Goal: Information Seeking & Learning: Learn about a topic

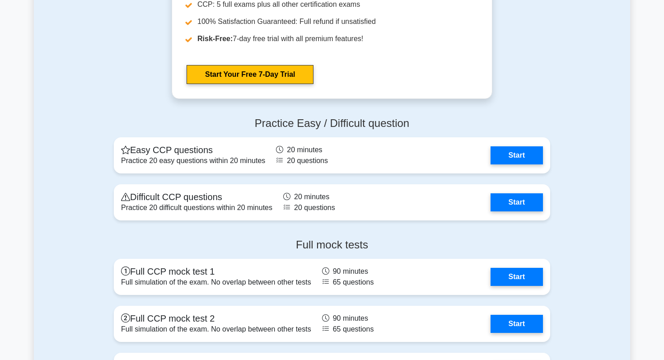
scroll to position [1471, 0]
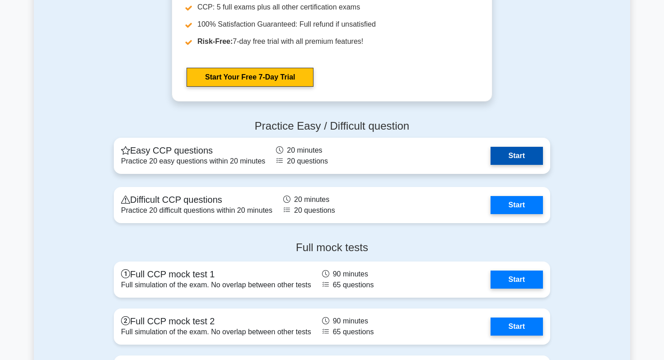
click at [512, 158] on link "Start" at bounding box center [517, 156] width 52 height 18
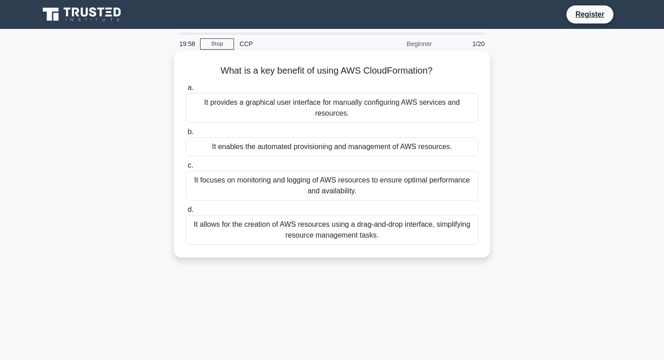
click at [345, 71] on h5 "What is a key benefit of using AWS CloudFormation? .spinner_0XTQ{transform-orig…" at bounding box center [332, 71] width 295 height 12
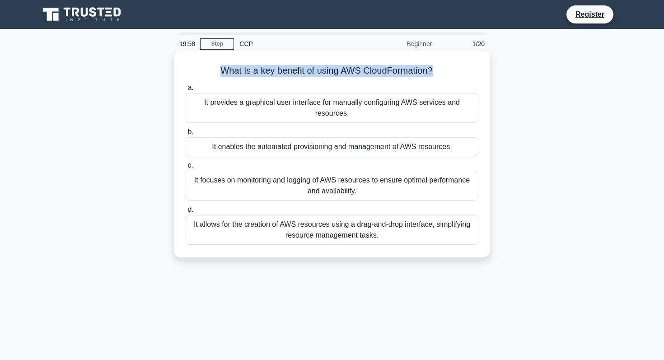
click at [345, 71] on h5 "What is a key benefit of using AWS CloudFormation? .spinner_0XTQ{transform-orig…" at bounding box center [332, 71] width 295 height 12
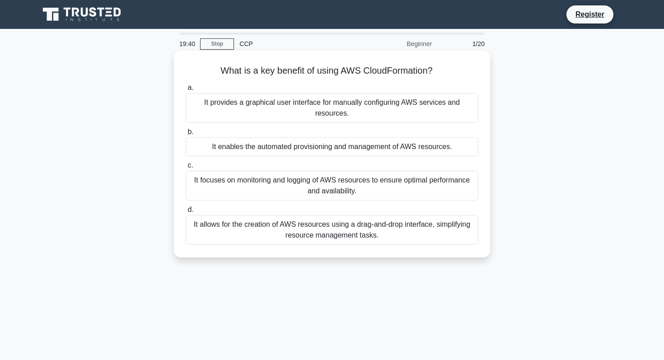
click at [316, 150] on div "It enables the automated provisioning and management of AWS resources." at bounding box center [332, 146] width 293 height 19
click at [186, 135] on input "b. It enables the automated provisioning and management of AWS resources." at bounding box center [186, 132] width 0 height 6
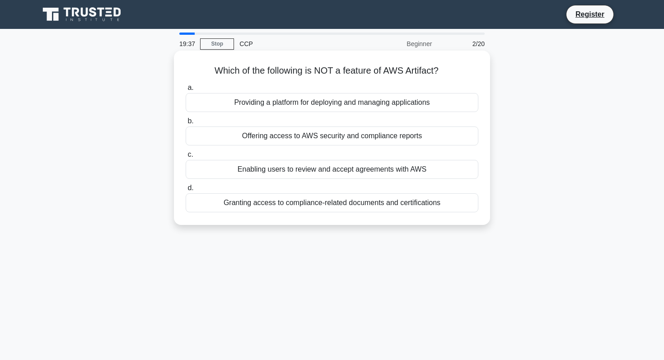
click at [308, 75] on h5 "Which of the following is NOT a feature of AWS Artifact? .spinner_0XTQ{transfor…" at bounding box center [332, 71] width 295 height 12
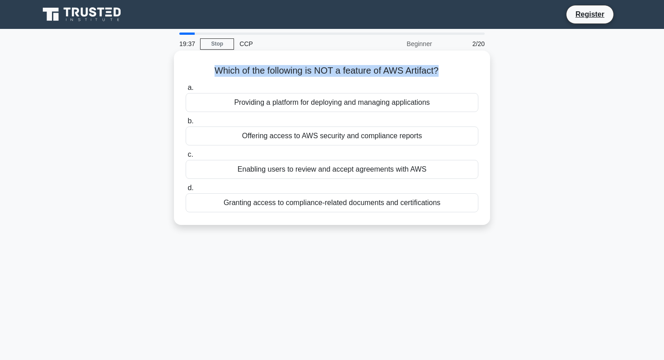
click at [308, 75] on h5 "Which of the following is NOT a feature of AWS Artifact? .spinner_0XTQ{transfor…" at bounding box center [332, 71] width 295 height 12
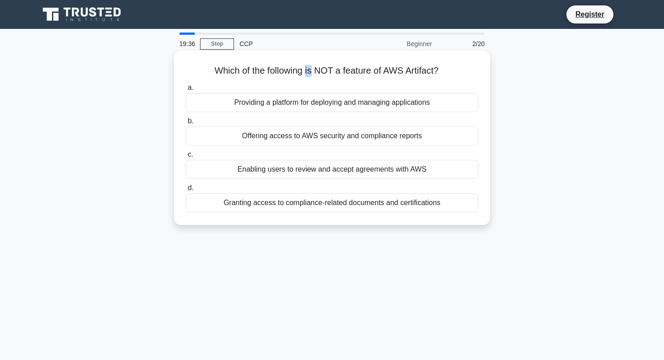
click at [308, 75] on h5 "Which of the following is NOT a feature of AWS Artifact? .spinner_0XTQ{transfor…" at bounding box center [332, 71] width 295 height 12
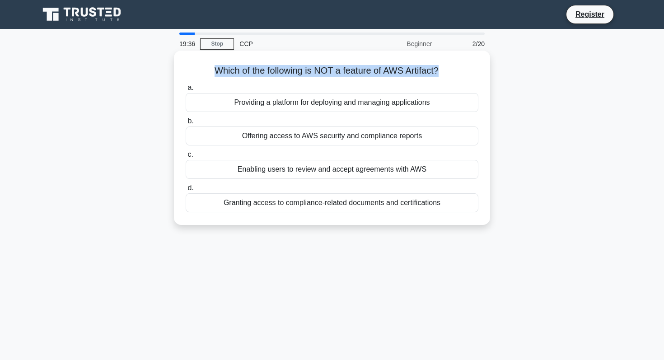
click at [308, 75] on h5 "Which of the following is NOT a feature of AWS Artifact? .spinner_0XTQ{transfor…" at bounding box center [332, 71] width 295 height 12
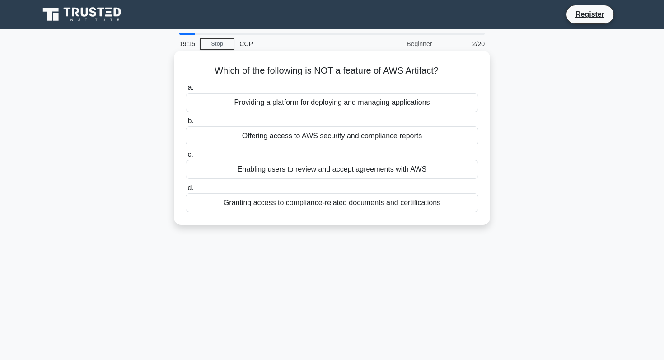
click at [324, 102] on div "Providing a platform for deploying and managing applications" at bounding box center [332, 102] width 293 height 19
click at [186, 91] on input "a. Providing a platform for deploying and managing applications" at bounding box center [186, 88] width 0 height 6
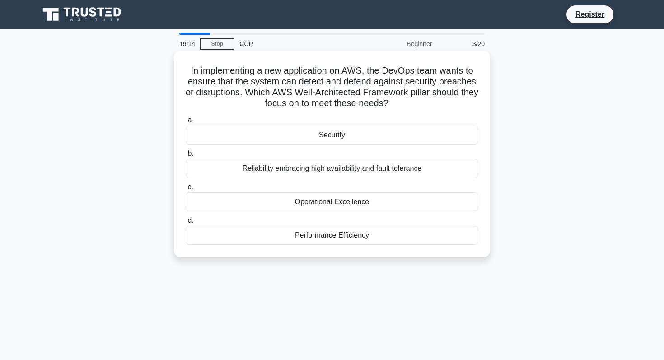
click at [307, 80] on h5 "In implementing a new application on AWS, the DevOps team wants to ensure that …" at bounding box center [332, 87] width 295 height 44
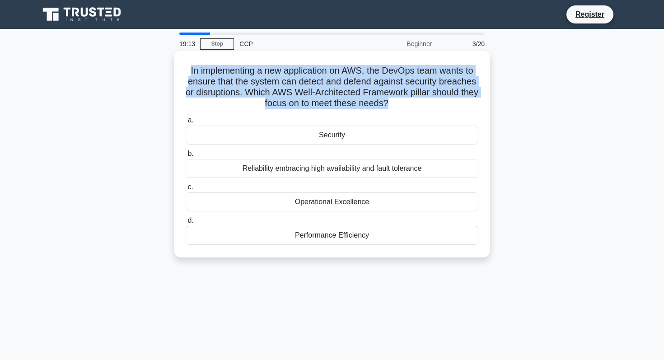
click at [307, 80] on h5 "In implementing a new application on AWS, the DevOps team wants to ensure that …" at bounding box center [332, 87] width 295 height 44
click at [298, 84] on h5 "In implementing a new application on AWS, the DevOps team wants to ensure that …" at bounding box center [332, 87] width 295 height 44
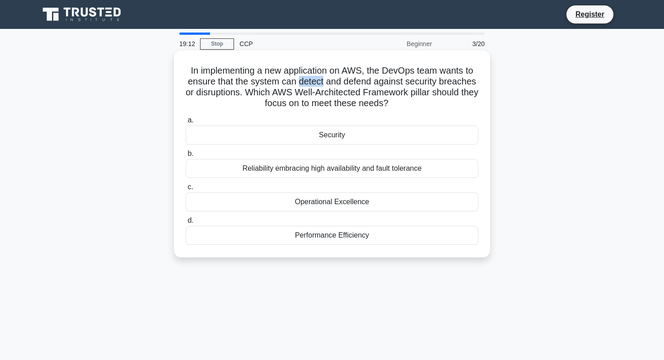
click at [298, 84] on h5 "In implementing a new application on AWS, the DevOps team wants to ensure that …" at bounding box center [332, 87] width 295 height 44
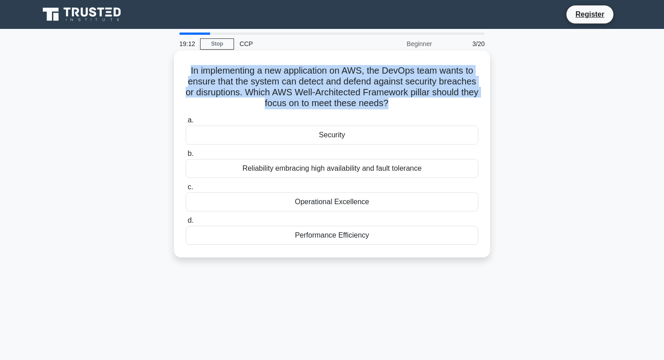
click at [298, 84] on h5 "In implementing a new application on AWS, the DevOps team wants to ensure that …" at bounding box center [332, 87] width 295 height 44
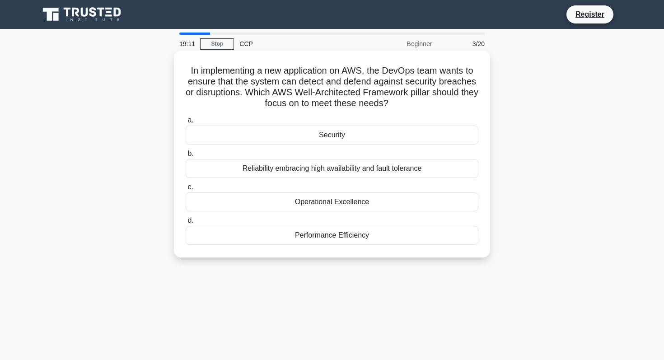
click at [312, 89] on h5 "In implementing a new application on AWS, the DevOps team wants to ensure that …" at bounding box center [332, 87] width 295 height 44
click at [356, 85] on h5 "In implementing a new application on AWS, the DevOps team wants to ensure that …" at bounding box center [332, 87] width 295 height 44
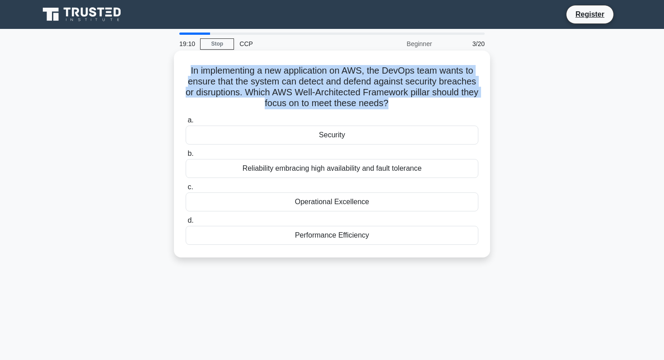
click at [356, 85] on h5 "In implementing a new application on AWS, the DevOps team wants to ensure that …" at bounding box center [332, 87] width 295 height 44
click at [314, 97] on h5 "In implementing a new application on AWS, the DevOps team wants to ensure that …" at bounding box center [332, 87] width 295 height 44
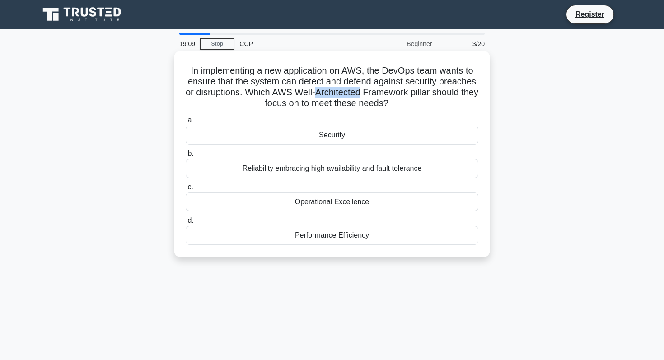
click at [314, 97] on h5 "In implementing a new application on AWS, the DevOps team wants to ensure that …" at bounding box center [332, 87] width 295 height 44
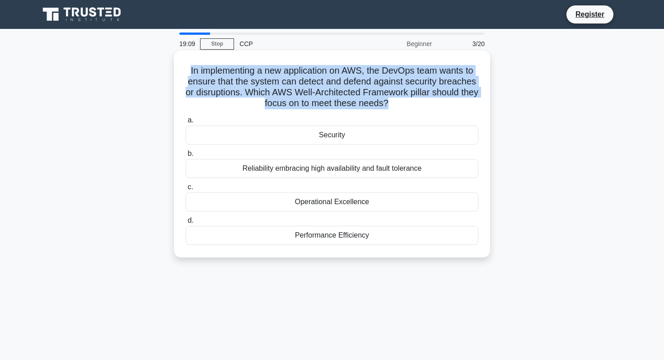
click at [314, 97] on h5 "In implementing a new application on AWS, the DevOps team wants to ensure that …" at bounding box center [332, 87] width 295 height 44
click at [343, 98] on h5 "In implementing a new application on AWS, the DevOps team wants to ensure that …" at bounding box center [332, 87] width 295 height 44
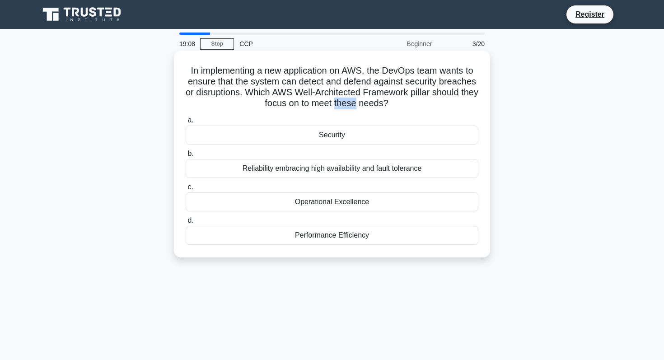
click at [343, 98] on h5 "In implementing a new application on AWS, the DevOps team wants to ensure that …" at bounding box center [332, 87] width 295 height 44
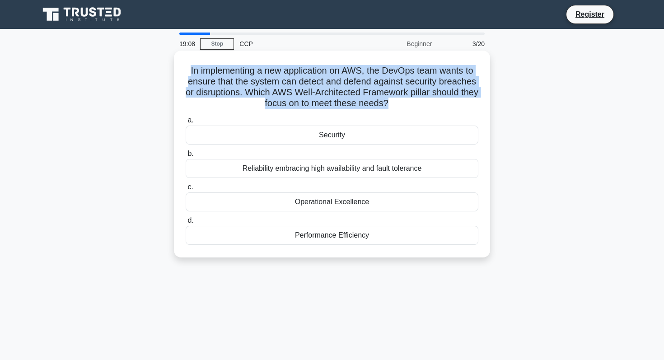
click at [343, 98] on h5 "In implementing a new application on AWS, the DevOps team wants to ensure that …" at bounding box center [332, 87] width 295 height 44
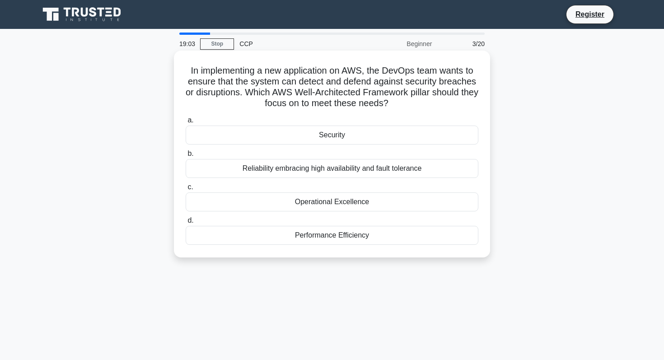
click at [415, 68] on h5 "In implementing a new application on AWS, the DevOps team wants to ensure that …" at bounding box center [332, 87] width 295 height 44
click at [277, 84] on h5 "In implementing a new application on AWS, the DevOps team wants to ensure that …" at bounding box center [332, 87] width 295 height 44
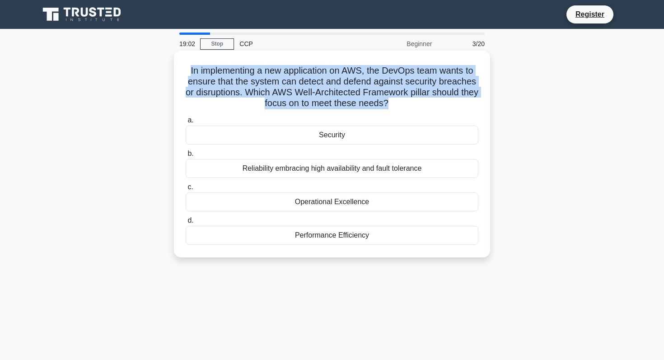
click at [277, 84] on h5 "In implementing a new application on AWS, the DevOps team wants to ensure that …" at bounding box center [332, 87] width 295 height 44
click at [339, 84] on h5 "In implementing a new application on AWS, the DevOps team wants to ensure that …" at bounding box center [332, 87] width 295 height 44
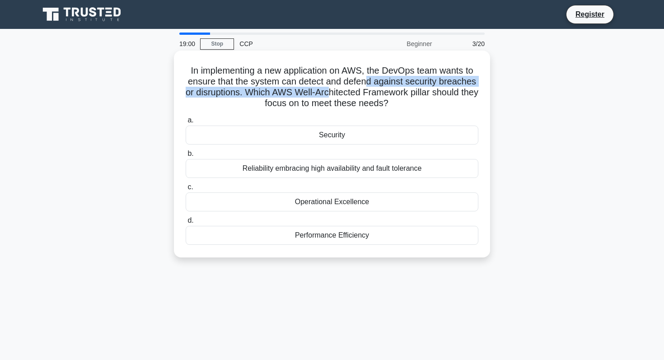
drag, startPoint x: 370, startPoint y: 80, endPoint x: 329, endPoint y: 90, distance: 42.0
click at [329, 90] on h5 "In implementing a new application on AWS, the DevOps team wants to ensure that …" at bounding box center [332, 87] width 295 height 44
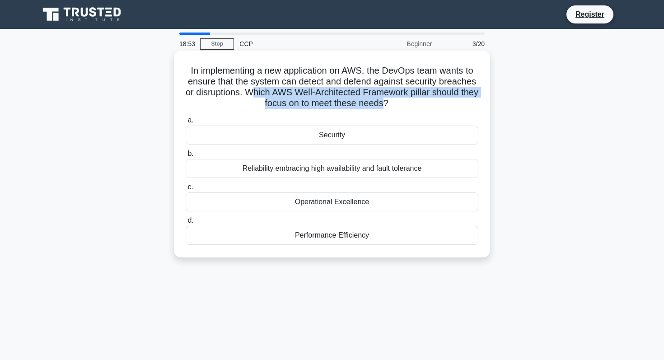
drag, startPoint x: 251, startPoint y: 90, endPoint x: 380, endPoint y: 99, distance: 129.5
click at [380, 100] on h5 "In implementing a new application on AWS, the DevOps team wants to ensure that …" at bounding box center [332, 87] width 295 height 44
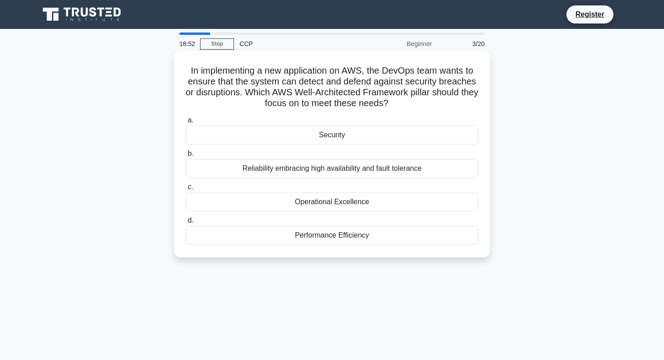
click at [368, 133] on div "Security" at bounding box center [332, 135] width 293 height 19
click at [186, 123] on input "a. Security" at bounding box center [186, 120] width 0 height 6
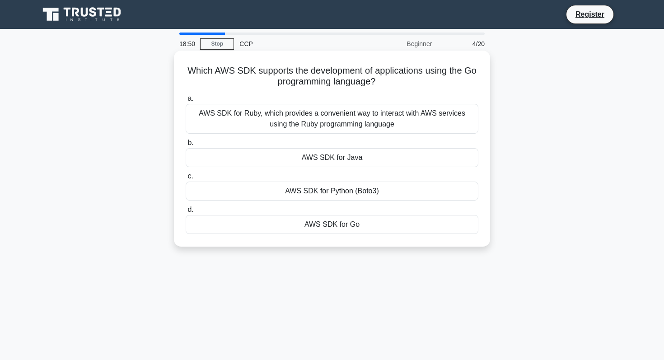
click at [304, 74] on h5 "Which AWS SDK supports the development of applications using the Go programming…" at bounding box center [332, 76] width 295 height 23
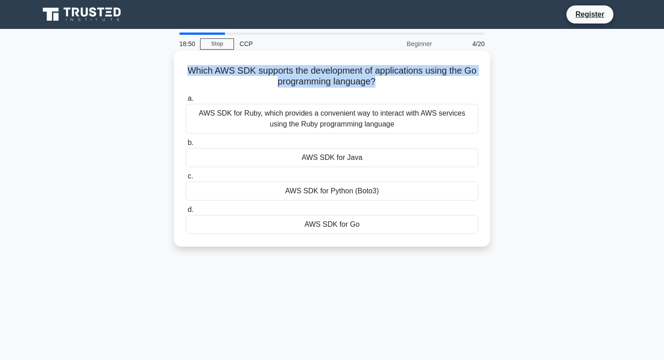
click at [304, 74] on h5 "Which AWS SDK supports the development of applications using the Go programming…" at bounding box center [332, 76] width 295 height 23
click at [311, 72] on h5 "Which AWS SDK supports the development of applications using the Go programming…" at bounding box center [332, 76] width 295 height 23
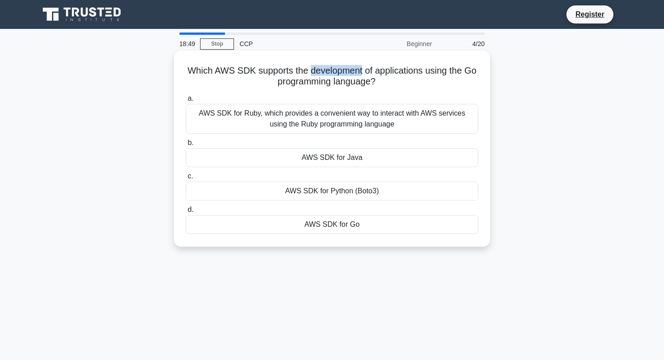
click at [311, 72] on h5 "Which AWS SDK supports the development of applications using the Go programming…" at bounding box center [332, 76] width 295 height 23
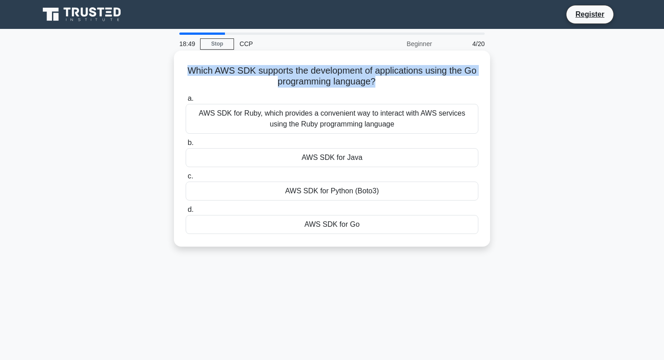
click at [311, 72] on h5 "Which AWS SDK supports the development of applications using the Go programming…" at bounding box center [332, 76] width 295 height 23
click at [308, 84] on h5 "Which AWS SDK supports the development of applications using the Go programming…" at bounding box center [332, 76] width 295 height 23
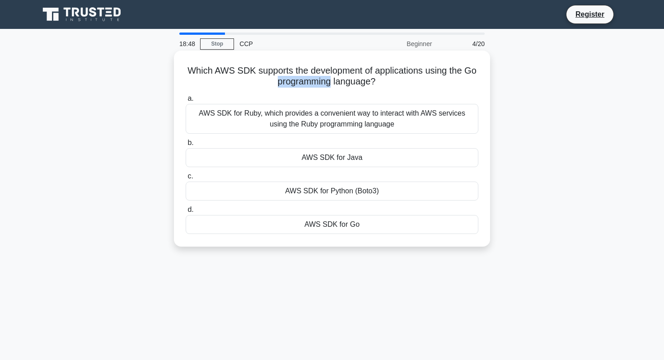
click at [308, 84] on h5 "Which AWS SDK supports the development of applications using the Go programming…" at bounding box center [332, 76] width 295 height 23
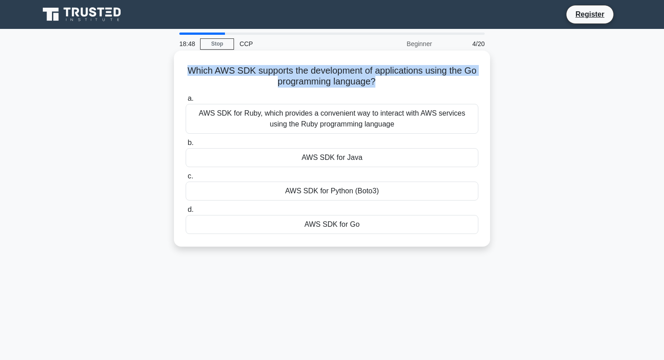
click at [308, 84] on h5 "Which AWS SDK supports the development of applications using the Go programming…" at bounding box center [332, 76] width 295 height 23
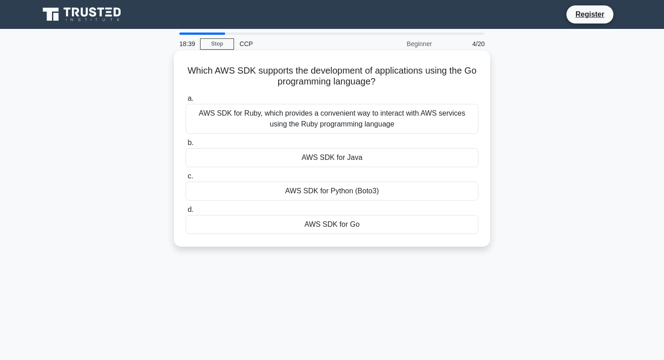
click at [319, 222] on div "AWS SDK for Go" at bounding box center [332, 224] width 293 height 19
click at [186, 213] on input "d. AWS SDK for Go" at bounding box center [186, 210] width 0 height 6
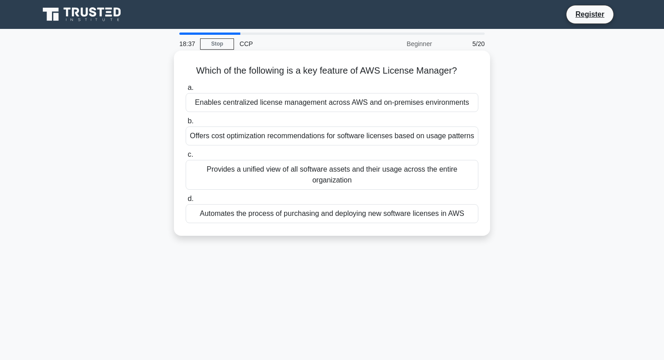
click at [286, 70] on h5 "Which of the following is a key feature of AWS License Manager? .spinner_0XTQ{t…" at bounding box center [332, 71] width 295 height 12
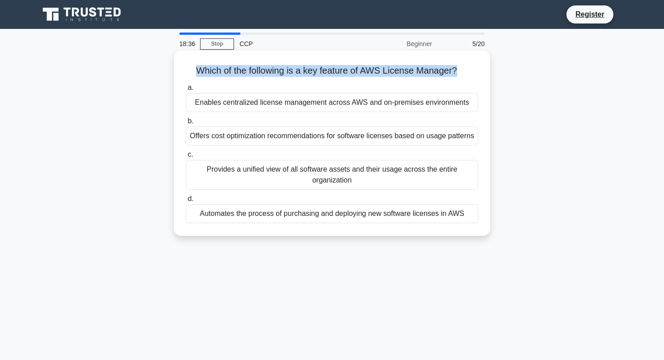
click at [286, 70] on h5 "Which of the following is a key feature of AWS License Manager? .spinner_0XTQ{t…" at bounding box center [332, 71] width 295 height 12
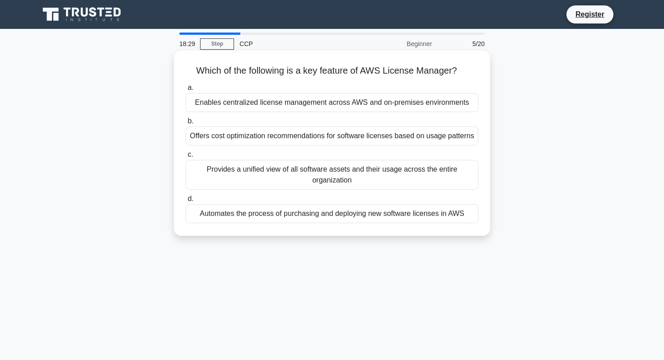
click at [286, 108] on div "Enables centralized license management across AWS and on-premises environments" at bounding box center [332, 102] width 293 height 19
click at [186, 91] on input "a. Enables centralized license management across AWS and on-premises environmen…" at bounding box center [186, 88] width 0 height 6
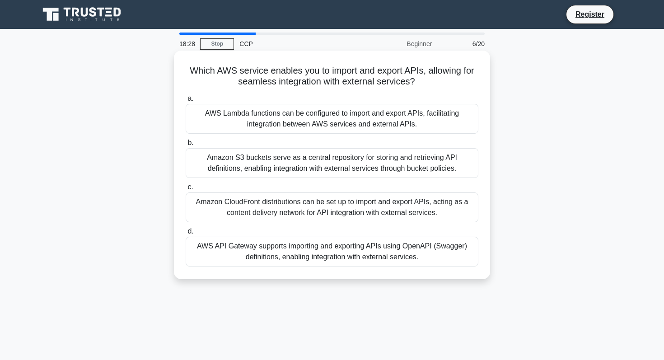
click at [295, 85] on h5 "Which AWS service enables you to import and export APIs, allowing for seamless …" at bounding box center [332, 76] width 295 height 23
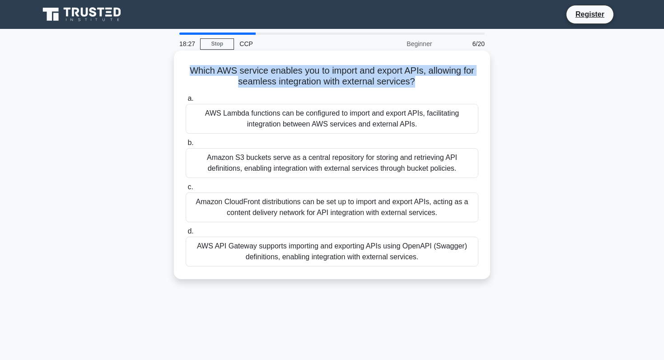
click at [295, 85] on h5 "Which AWS service enables you to import and export APIs, allowing for seamless …" at bounding box center [332, 76] width 295 height 23
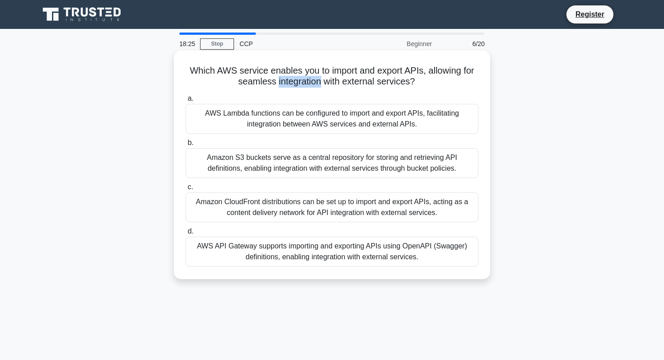
click at [295, 85] on h5 "Which AWS service enables you to import and export APIs, allowing for seamless …" at bounding box center [332, 76] width 295 height 23
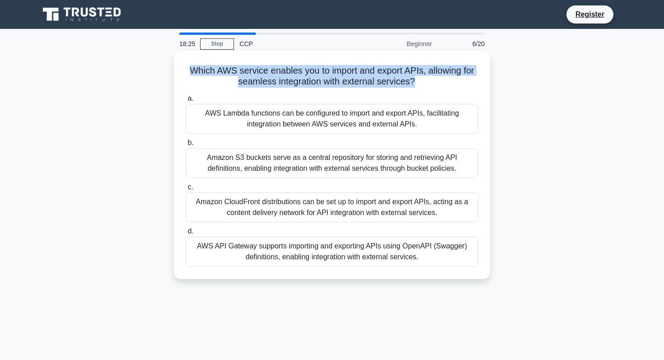
click at [295, 85] on h5 "Which AWS service enables you to import and export APIs, allowing for seamless …" at bounding box center [332, 76] width 295 height 23
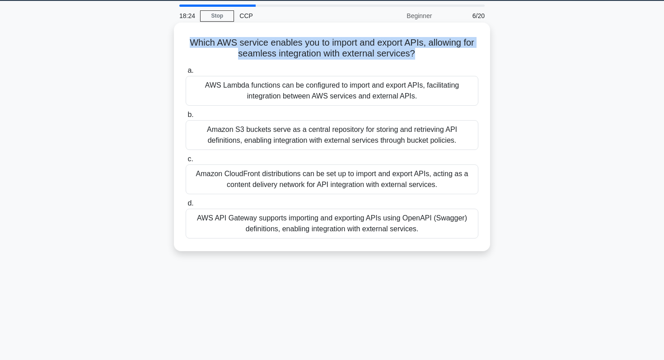
scroll to position [28, 0]
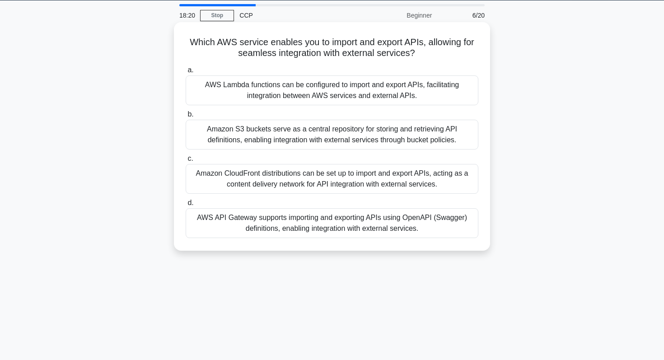
click at [284, 230] on div "AWS API Gateway supports importing and exporting APIs using OpenAPI (Swagger) d…" at bounding box center [332, 223] width 293 height 30
click at [186, 206] on input "d. AWS API Gateway supports importing and exporting APIs using OpenAPI (Swagger…" at bounding box center [186, 203] width 0 height 6
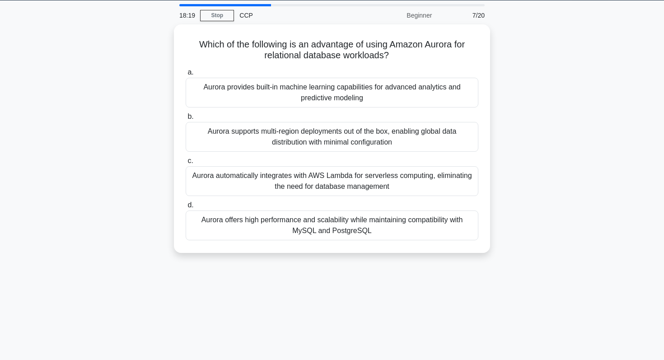
scroll to position [0, 0]
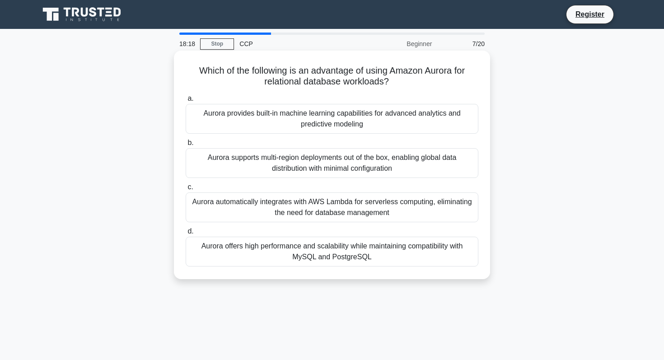
click at [317, 80] on h5 "Which of the following is an advantage of using Amazon Aurora for relational da…" at bounding box center [332, 76] width 295 height 23
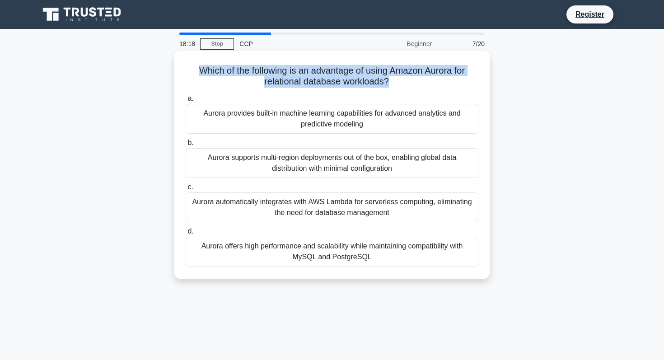
click at [317, 80] on h5 "Which of the following is an advantage of using Amazon Aurora for relational da…" at bounding box center [332, 76] width 295 height 23
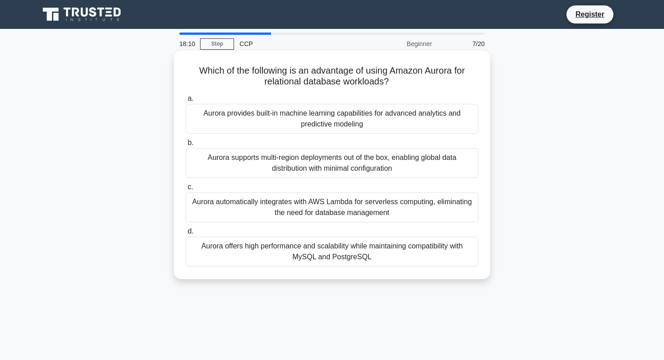
click at [326, 254] on div "Aurora offers high performance and scalability while maintaining compatibility …" at bounding box center [332, 252] width 293 height 30
click at [186, 234] on input "d. [PERSON_NAME] offers high performance and scalability while maintaining comp…" at bounding box center [186, 232] width 0 height 6
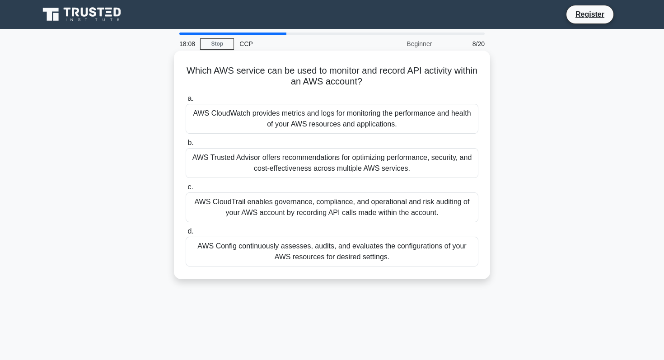
click at [280, 70] on h5 "Which AWS service can be used to monitor and record API activity within an AWS …" at bounding box center [332, 76] width 295 height 23
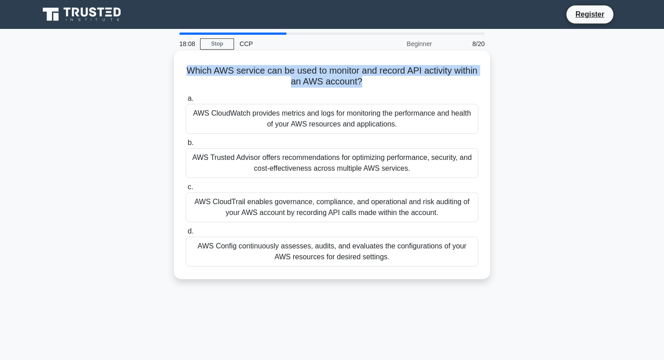
click at [280, 70] on h5 "Which AWS service can be used to monitor and record API activity within an AWS …" at bounding box center [332, 76] width 295 height 23
click at [324, 85] on h5 "Which AWS service can be used to monitor and record API activity within an AWS …" at bounding box center [332, 76] width 295 height 23
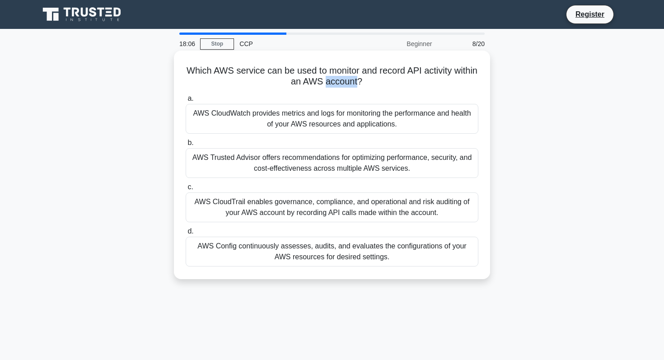
click at [324, 85] on h5 "Which AWS service can be used to monitor and record API activity within an AWS …" at bounding box center [332, 76] width 295 height 23
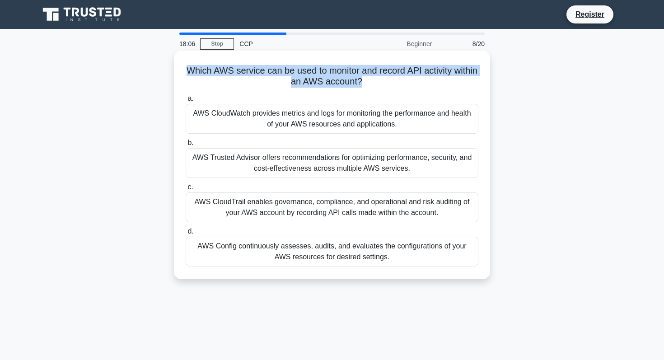
click at [324, 85] on h5 "Which AWS service can be used to monitor and record API activity within an AWS …" at bounding box center [332, 76] width 295 height 23
click at [314, 76] on h5 "Which AWS service can be used to monitor and record API activity within an AWS …" at bounding box center [332, 76] width 295 height 23
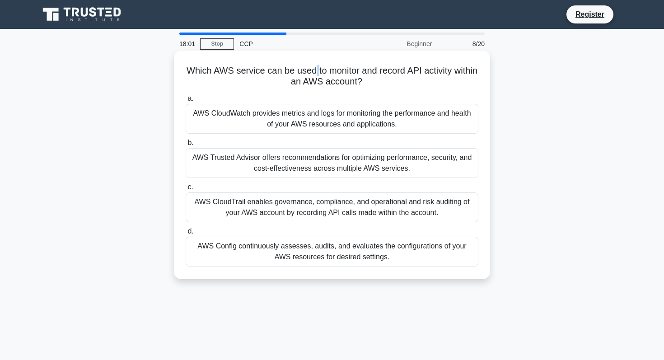
click at [314, 76] on h5 "Which AWS service can be used to monitor and record API activity within an AWS …" at bounding box center [332, 76] width 295 height 23
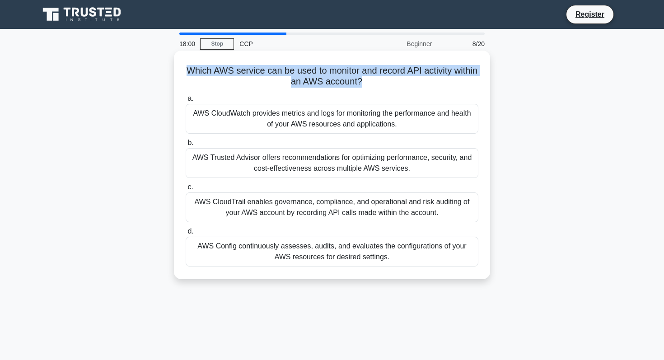
click at [314, 76] on h5 "Which AWS service can be used to monitor and record API activity within an AWS …" at bounding box center [332, 76] width 295 height 23
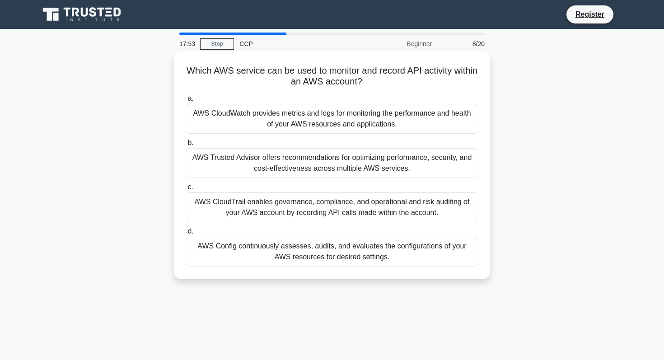
click at [291, 122] on div "AWS CloudWatch provides metrics and logs for monitoring the performance and hea…" at bounding box center [332, 119] width 293 height 30
click at [186, 102] on input "a. AWS CloudWatch provides metrics and logs for monitoring the performance and …" at bounding box center [186, 99] width 0 height 6
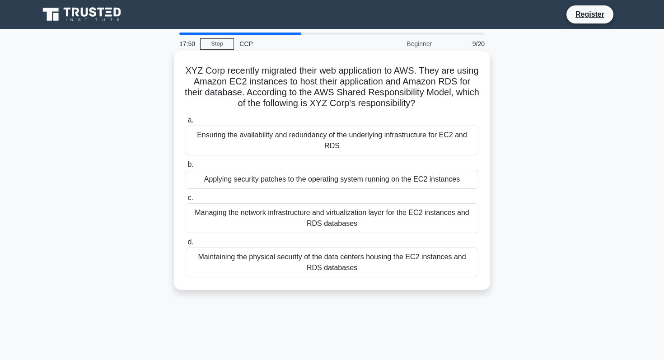
click at [416, 72] on h5 "XYZ Corp recently migrated their web application to AWS. They are using Amazon …" at bounding box center [332, 87] width 295 height 44
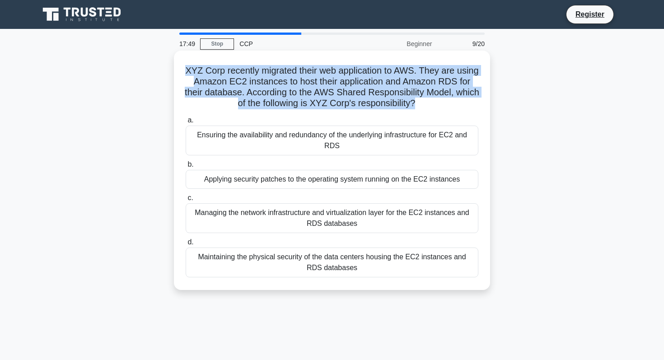
click at [416, 72] on h5 "XYZ Corp recently migrated their web application to AWS. They are using Amazon …" at bounding box center [332, 87] width 295 height 44
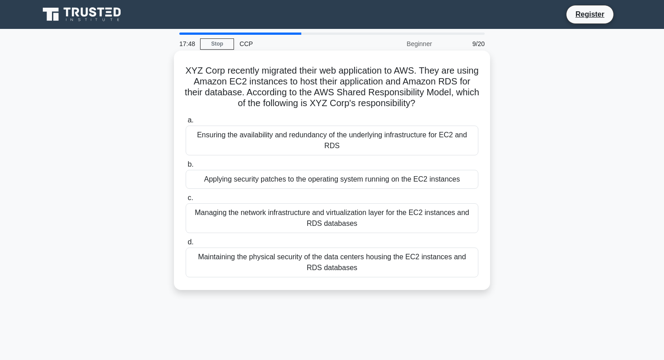
click at [373, 97] on h5 "XYZ Corp recently migrated their web application to AWS. They are using Amazon …" at bounding box center [332, 87] width 295 height 44
click at [368, 97] on h5 "XYZ Corp recently migrated their web application to AWS. They are using Amazon …" at bounding box center [332, 87] width 295 height 44
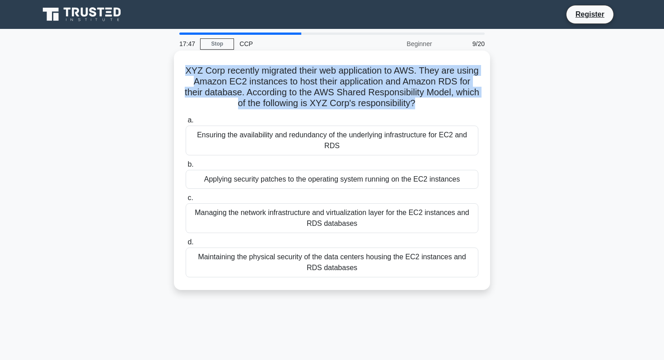
click at [368, 97] on h5 "XYZ Corp recently migrated their web application to AWS. They are using Amazon …" at bounding box center [332, 87] width 295 height 44
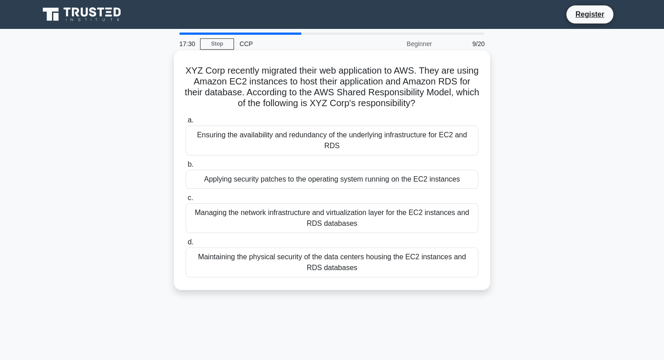
click at [284, 79] on h5 "XYZ Corp recently migrated their web application to AWS. They are using Amazon …" at bounding box center [332, 87] width 295 height 44
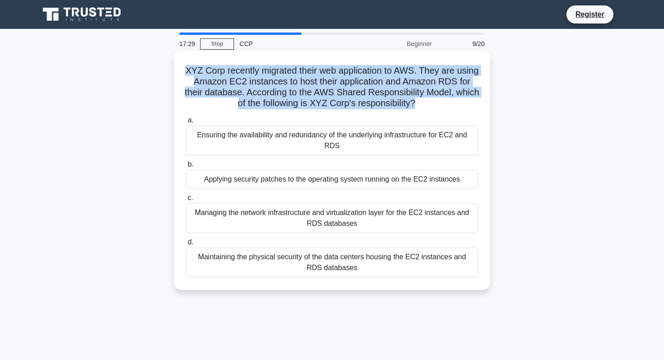
click at [284, 79] on h5 "XYZ Corp recently migrated their web application to AWS. They are using Amazon …" at bounding box center [332, 87] width 295 height 44
click at [309, 82] on h5 "XYZ Corp recently migrated their web application to AWS. They are using Amazon …" at bounding box center [332, 87] width 295 height 44
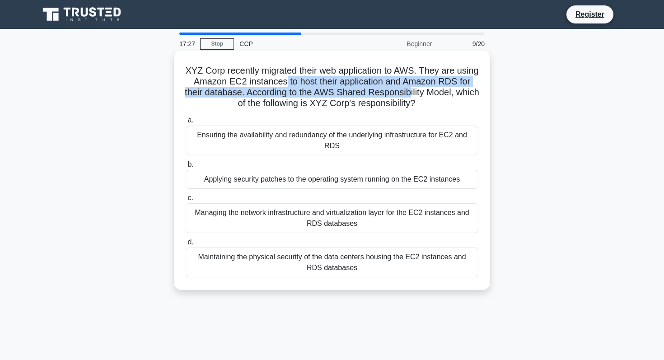
drag, startPoint x: 274, startPoint y: 83, endPoint x: 393, endPoint y: 90, distance: 119.0
click at [393, 90] on h5 "XYZ Corp recently migrated their web application to AWS. They are using Amazon …" at bounding box center [332, 87] width 295 height 44
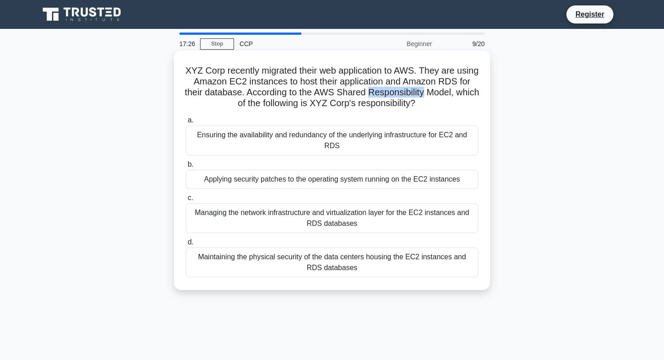
click at [393, 90] on h5 "XYZ Corp recently migrated their web application to AWS. They are using Amazon …" at bounding box center [332, 87] width 295 height 44
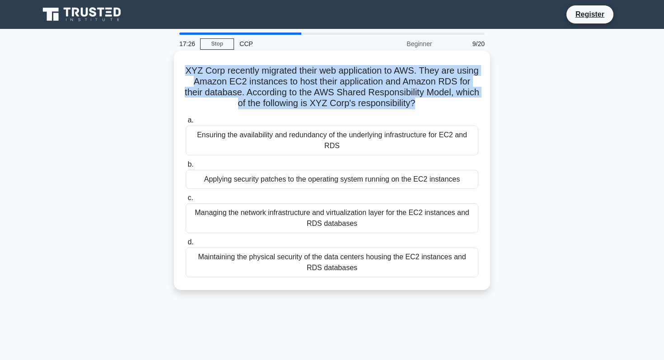
click at [393, 90] on h5 "XYZ Corp recently migrated their web application to AWS. They are using Amazon …" at bounding box center [332, 87] width 295 height 44
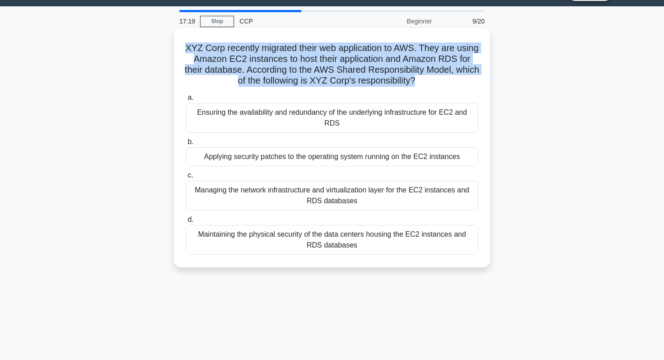
scroll to position [23, 0]
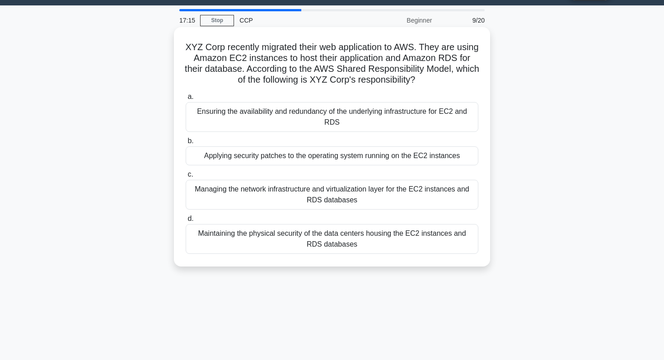
click at [286, 157] on div "Applying security patches to the operating system running on the EC2 instances" at bounding box center [332, 155] width 293 height 19
click at [186, 144] on input "b. Applying security patches to the operating system running on the EC2 instanc…" at bounding box center [186, 141] width 0 height 6
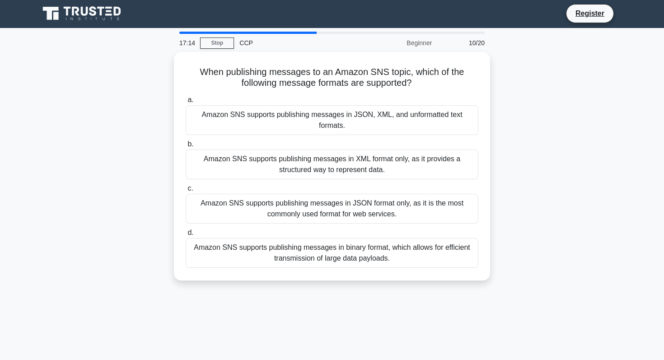
scroll to position [0, 0]
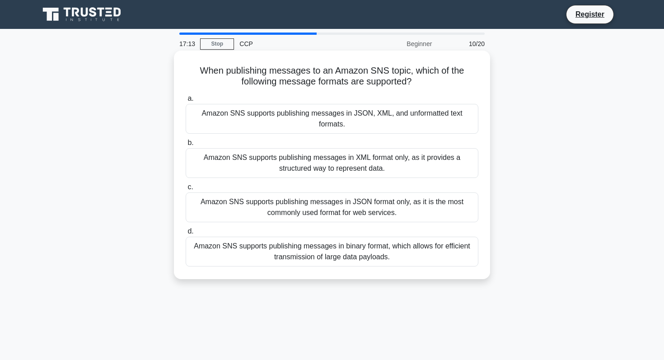
click at [305, 83] on h5 "When publishing messages to an Amazon SNS topic, which of the following message…" at bounding box center [332, 76] width 295 height 23
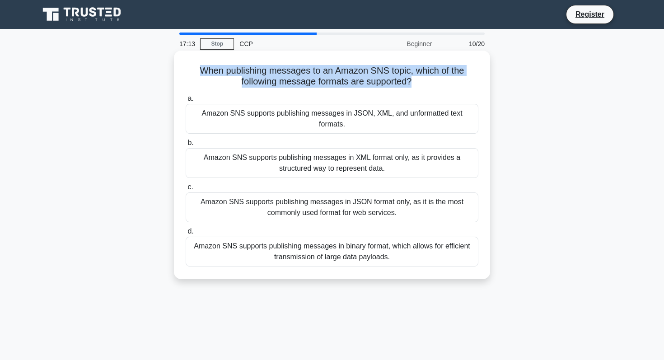
click at [305, 83] on h5 "When publishing messages to an Amazon SNS topic, which of the following message…" at bounding box center [332, 76] width 295 height 23
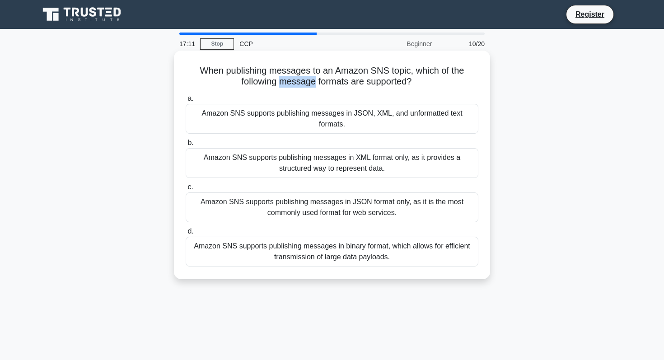
click at [305, 83] on h5 "When publishing messages to an Amazon SNS topic, which of the following message…" at bounding box center [332, 76] width 295 height 23
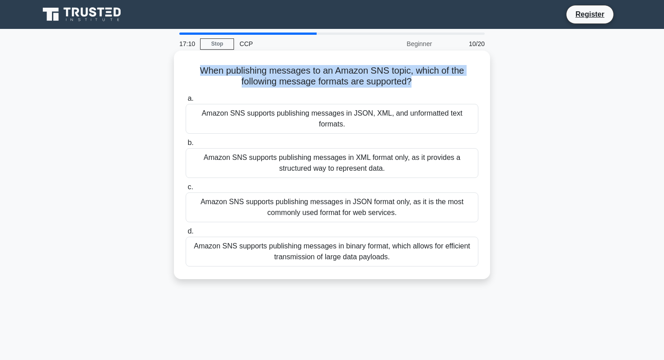
click at [305, 83] on h5 "When publishing messages to an Amazon SNS topic, which of the following message…" at bounding box center [332, 76] width 295 height 23
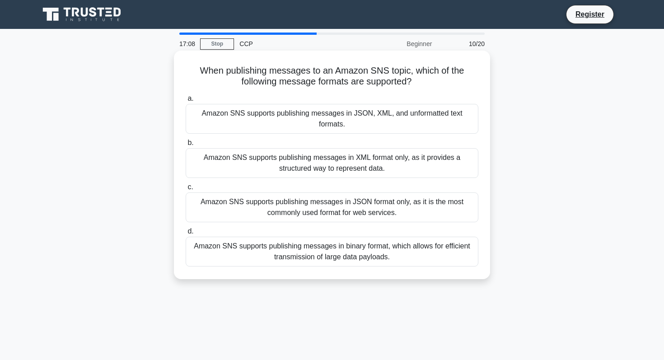
click at [304, 104] on div "Amazon SNS supports publishing messages in JSON, XML, and unformatted text form…" at bounding box center [332, 119] width 293 height 30
click at [186, 102] on input "a. Amazon SNS supports publishing messages in JSON, XML, and unformatted text f…" at bounding box center [186, 99] width 0 height 6
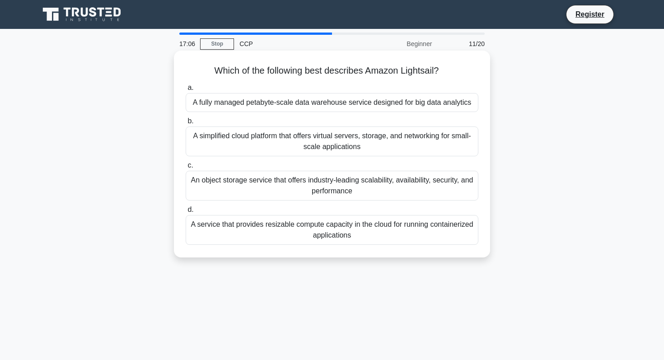
click at [319, 69] on h5 "Which of the following best describes Amazon Lightsail? .spinner_0XTQ{transform…" at bounding box center [332, 71] width 295 height 12
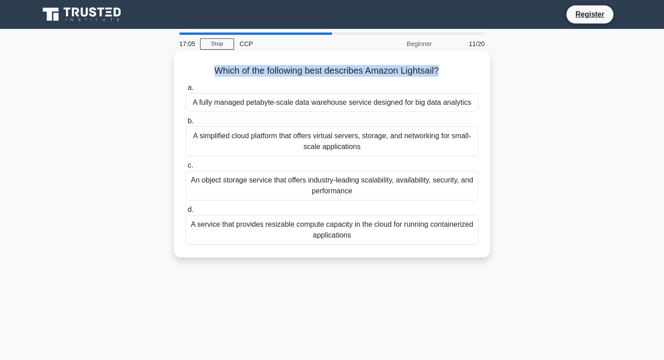
click at [319, 69] on h5 "Which of the following best describes Amazon Lightsail? .spinner_0XTQ{transform…" at bounding box center [332, 71] width 295 height 12
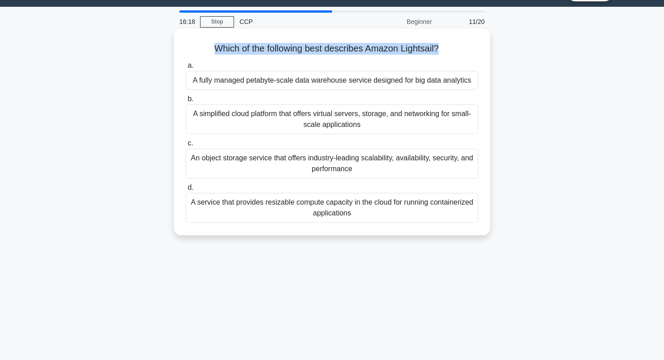
scroll to position [23, 0]
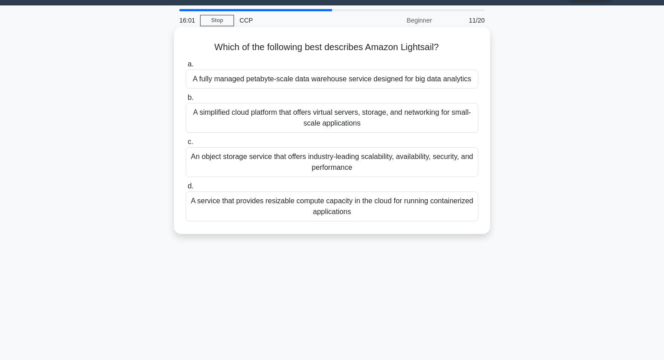
click at [384, 82] on div "A fully managed petabyte-scale data warehouse service designed for big data ana…" at bounding box center [332, 79] width 293 height 19
click at [186, 67] on input "a. A fully managed petabyte-scale data warehouse service designed for big data …" at bounding box center [186, 64] width 0 height 6
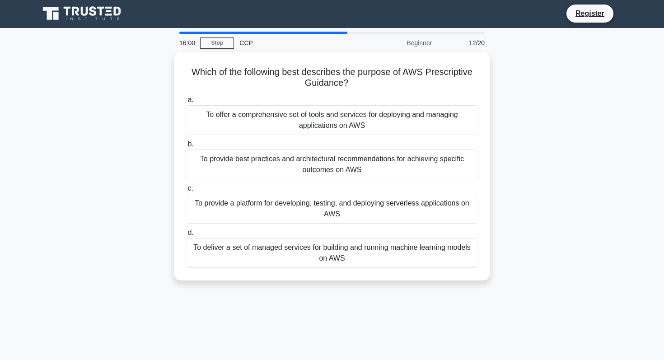
scroll to position [0, 0]
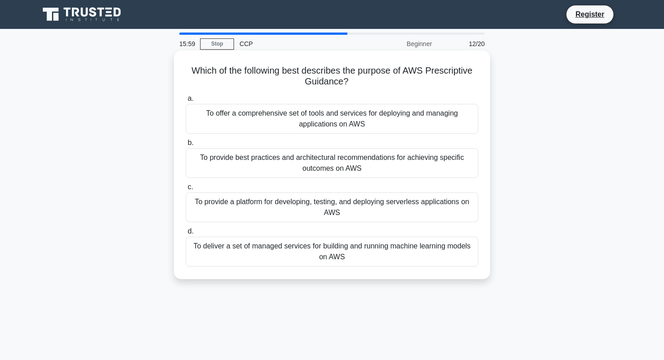
click at [309, 77] on h5 "Which of the following best describes the purpose of AWS Prescriptive Guidance?…" at bounding box center [332, 76] width 295 height 23
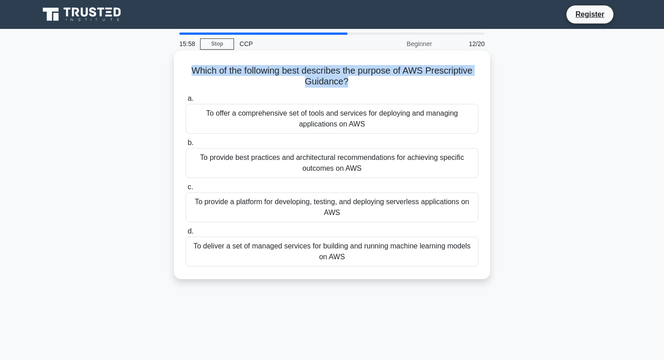
click at [309, 77] on h5 "Which of the following best describes the purpose of AWS Prescriptive Guidance?…" at bounding box center [332, 76] width 295 height 23
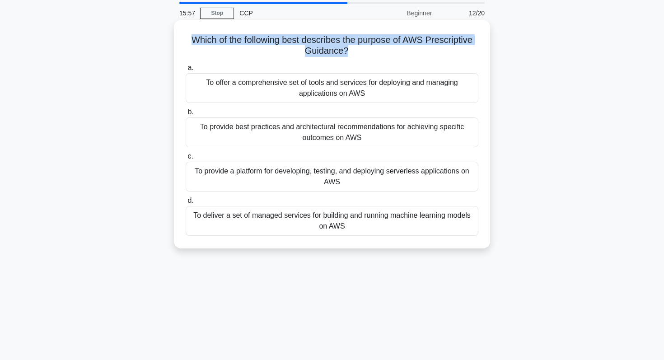
scroll to position [34, 0]
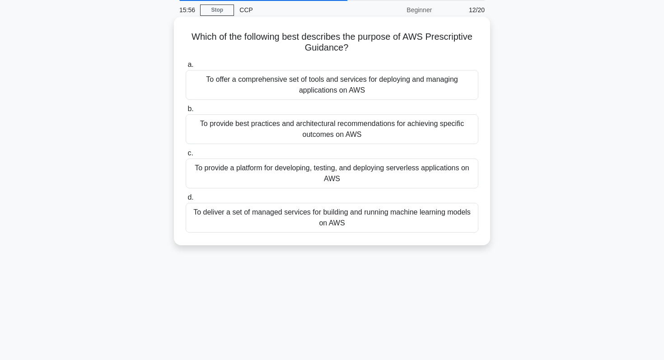
click at [303, 95] on div "To offer a comprehensive set of tools and services for deploying and managing a…" at bounding box center [332, 85] width 293 height 30
click at [186, 68] on input "a. To offer a comprehensive set of tools and services for deploying and managin…" at bounding box center [186, 65] width 0 height 6
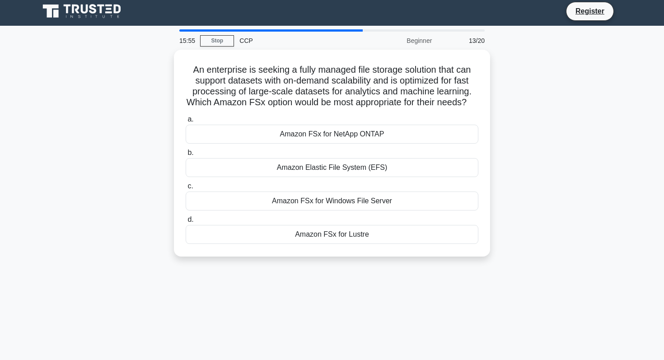
scroll to position [0, 0]
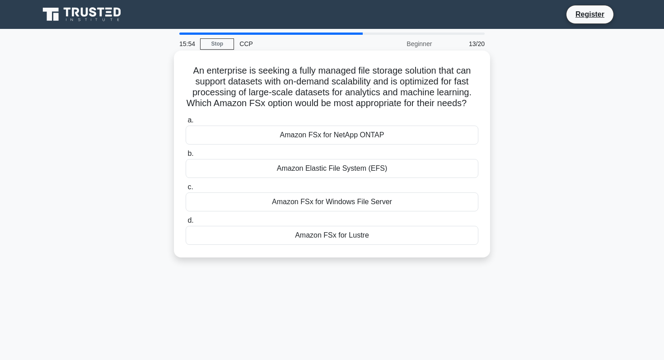
click at [319, 77] on h5 "An enterprise is seeking a fully managed file storage solution that can support…" at bounding box center [332, 87] width 295 height 44
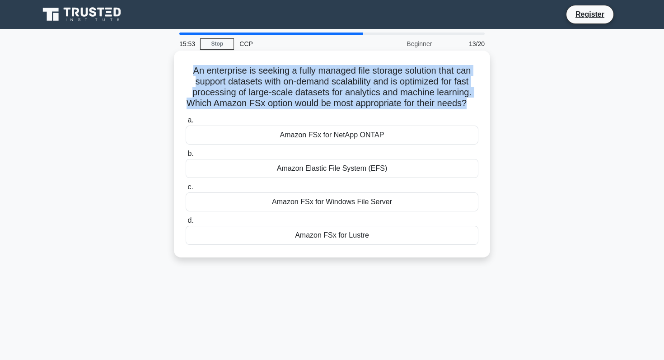
click at [319, 77] on h5 "An enterprise is seeking a fully managed file storage solution that can support…" at bounding box center [332, 87] width 295 height 44
click at [436, 68] on h5 "An enterprise is seeking a fully managed file storage solution that can support…" at bounding box center [332, 87] width 295 height 44
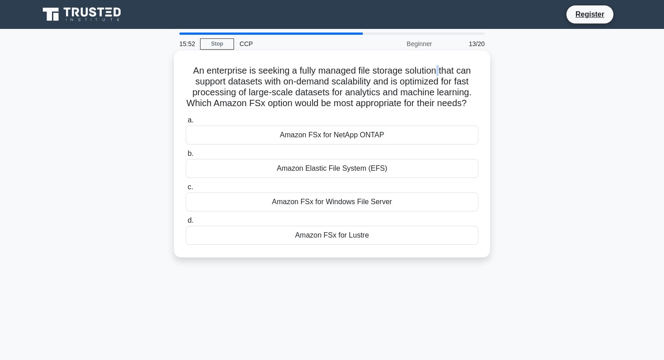
click at [436, 68] on h5 "An enterprise is seeking a fully managed file storage solution that can support…" at bounding box center [332, 87] width 295 height 44
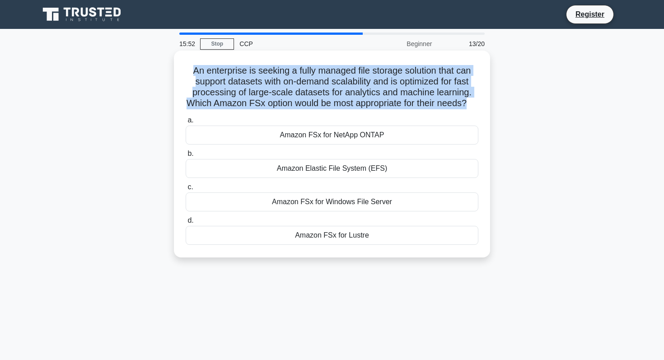
click at [436, 68] on h5 "An enterprise is seeking a fully managed file storage solution that can support…" at bounding box center [332, 87] width 295 height 44
click at [299, 92] on h5 "An enterprise is seeking a fully managed file storage solution that can support…" at bounding box center [332, 87] width 295 height 44
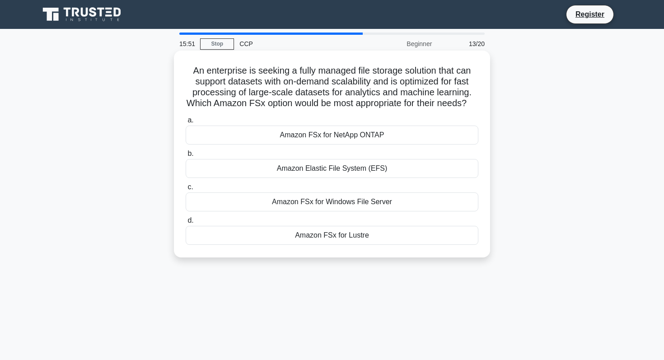
click at [400, 77] on h5 "An enterprise is seeking a fully managed file storage solution that can support…" at bounding box center [332, 87] width 295 height 44
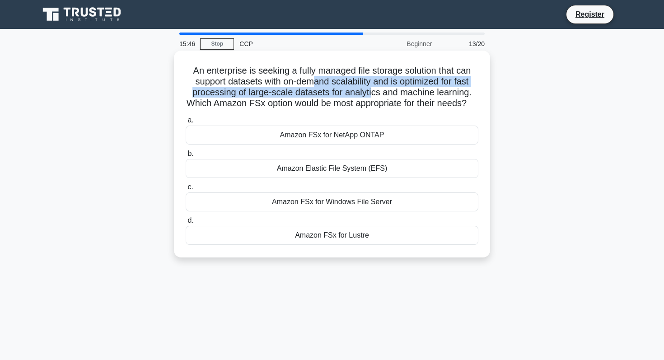
drag, startPoint x: 312, startPoint y: 85, endPoint x: 371, endPoint y: 88, distance: 59.3
click at [371, 89] on h5 "An enterprise is seeking a fully managed file storage solution that can support…" at bounding box center [332, 87] width 295 height 44
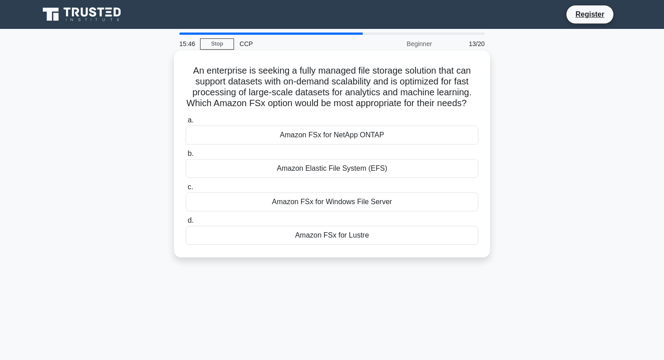
click at [333, 107] on h5 "An enterprise is seeking a fully managed file storage solution that can support…" at bounding box center [332, 87] width 295 height 44
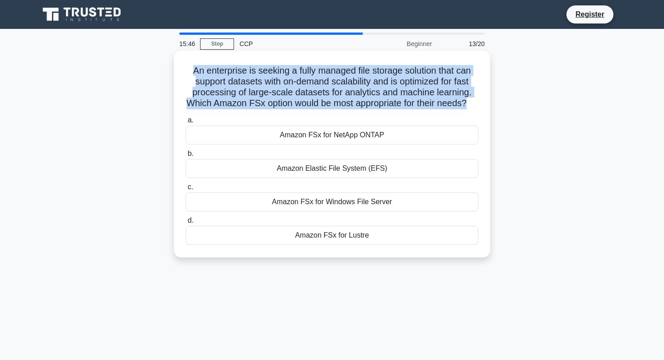
click at [333, 107] on h5 "An enterprise is seeking a fully managed file storage solution that can support…" at bounding box center [332, 87] width 295 height 44
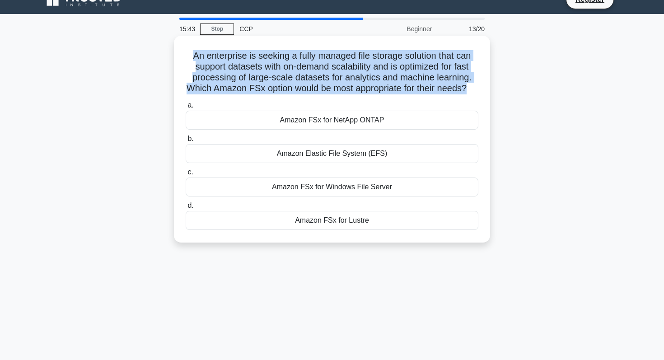
scroll to position [10, 0]
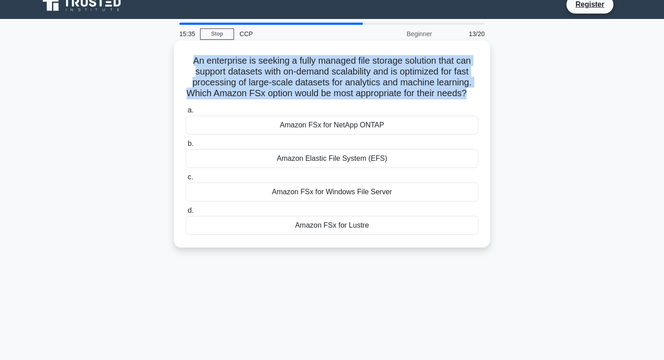
click at [383, 90] on h5 "An enterprise is seeking a fully managed file storage solution that can support…" at bounding box center [332, 77] width 295 height 44
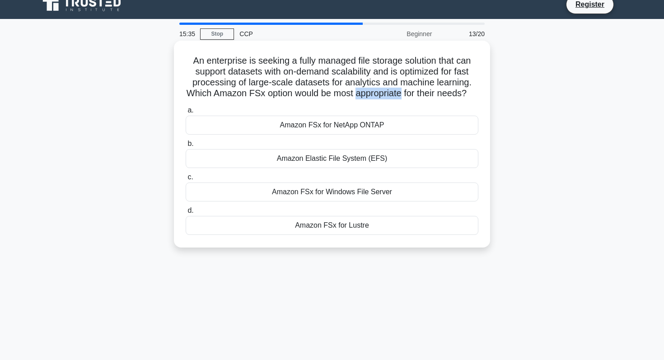
click at [383, 90] on h5 "An enterprise is seeking a fully managed file storage solution that can support…" at bounding box center [332, 77] width 295 height 44
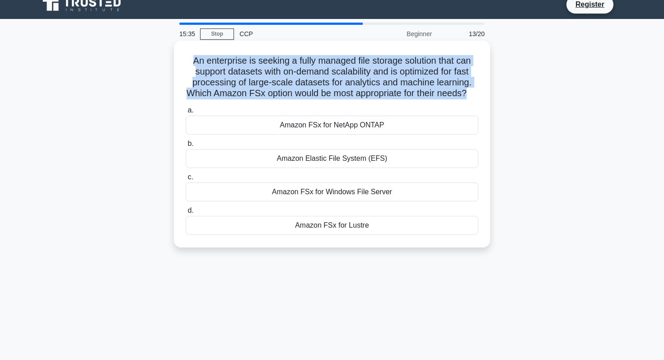
click at [383, 90] on h5 "An enterprise is seeking a fully managed file storage solution that can support…" at bounding box center [332, 77] width 295 height 44
click at [371, 89] on h5 "An enterprise is seeking a fully managed file storage solution that can support…" at bounding box center [332, 77] width 295 height 44
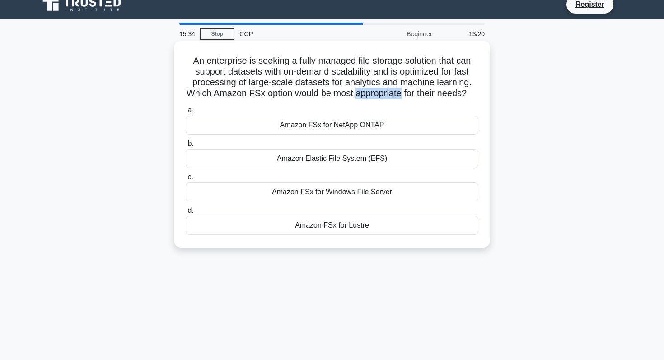
click at [371, 89] on h5 "An enterprise is seeking a fully managed file storage solution that can support…" at bounding box center [332, 77] width 295 height 44
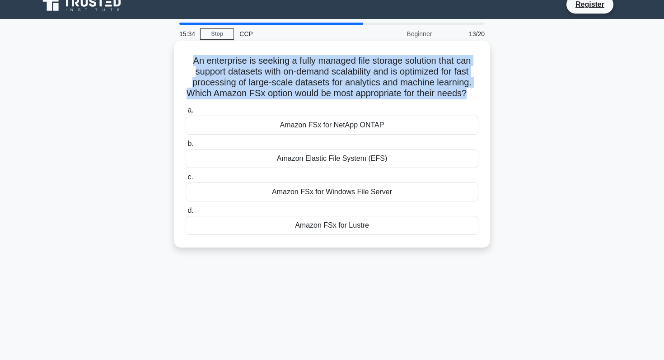
click at [371, 89] on h5 "An enterprise is seeking a fully managed file storage solution that can support…" at bounding box center [332, 77] width 295 height 44
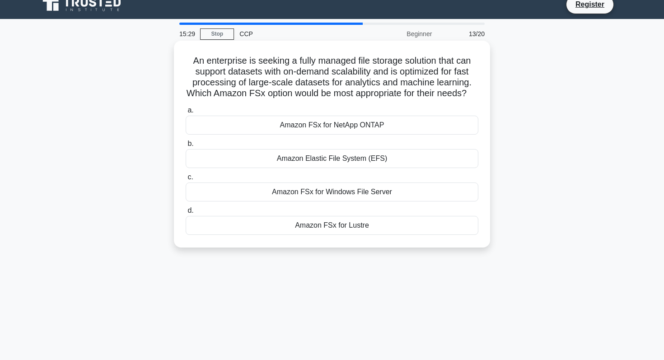
click at [353, 120] on div "Amazon FSx for NetApp ONTAP" at bounding box center [332, 125] width 293 height 19
click at [186, 113] on input "a. Amazon FSx for NetApp ONTAP" at bounding box center [186, 111] width 0 height 6
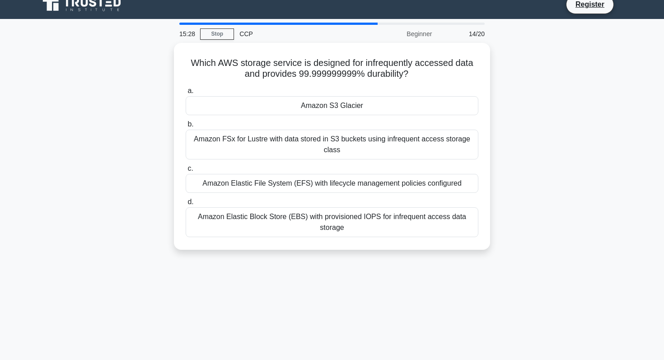
scroll to position [0, 0]
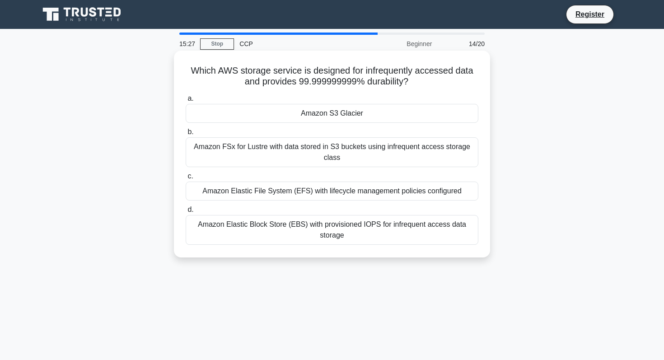
click at [326, 80] on h5 "Which AWS storage service is designed for infrequently accessed data and provid…" at bounding box center [332, 76] width 295 height 23
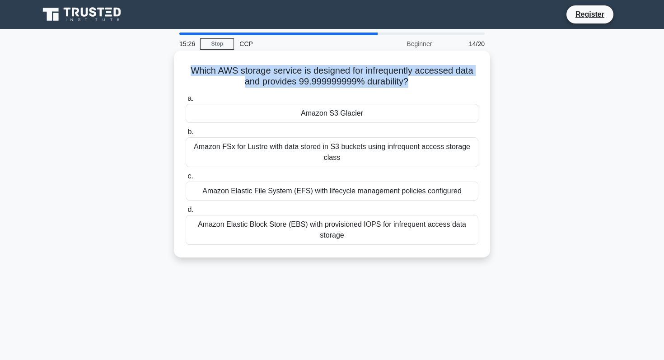
click at [326, 80] on h5 "Which AWS storage service is designed for infrequently accessed data and provid…" at bounding box center [332, 76] width 295 height 23
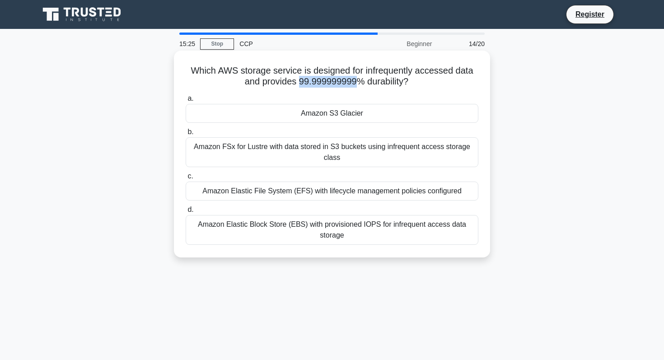
click at [326, 80] on h5 "Which AWS storage service is designed for infrequently accessed data and provid…" at bounding box center [332, 76] width 295 height 23
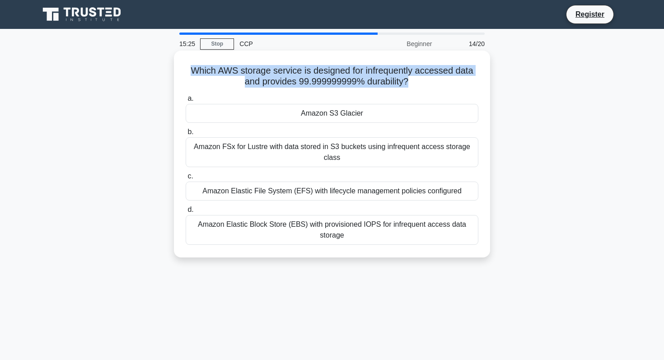
click at [326, 80] on h5 "Which AWS storage service is designed for infrequently accessed data and provid…" at bounding box center [332, 76] width 295 height 23
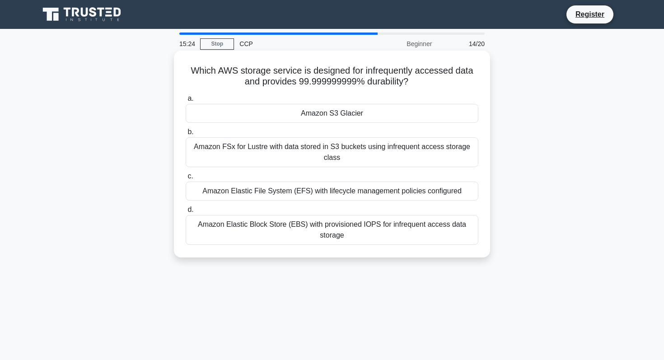
click at [326, 80] on h5 "Which AWS storage service is designed for infrequently accessed data and provid…" at bounding box center [332, 76] width 295 height 23
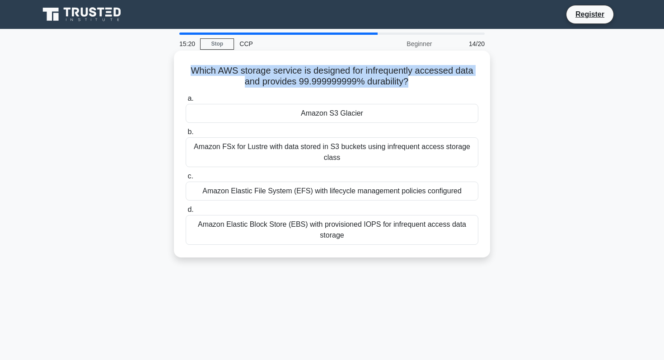
click at [355, 80] on h5 "Which AWS storage service is designed for infrequently accessed data and provid…" at bounding box center [332, 76] width 295 height 23
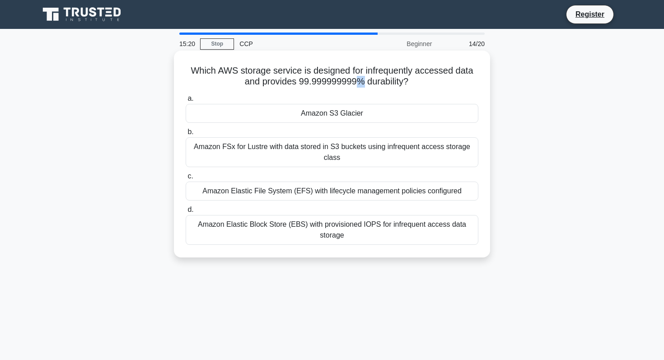
click at [355, 80] on h5 "Which AWS storage service is designed for infrequently accessed data and provid…" at bounding box center [332, 76] width 295 height 23
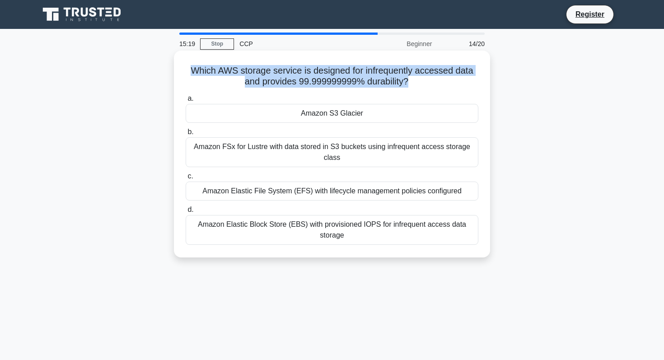
click at [355, 80] on h5 "Which AWS storage service is designed for infrequently accessed data and provid…" at bounding box center [332, 76] width 295 height 23
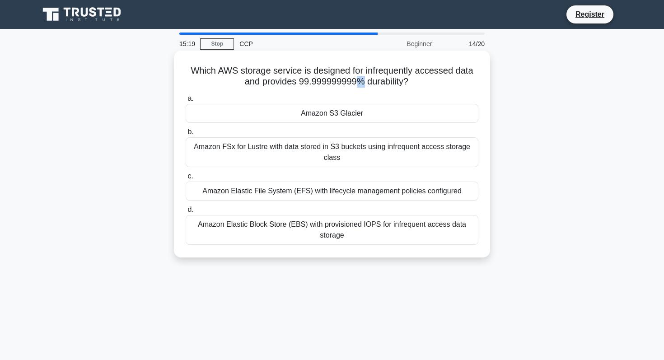
click at [355, 80] on h5 "Which AWS storage service is designed for infrequently accessed data and provid…" at bounding box center [332, 76] width 295 height 23
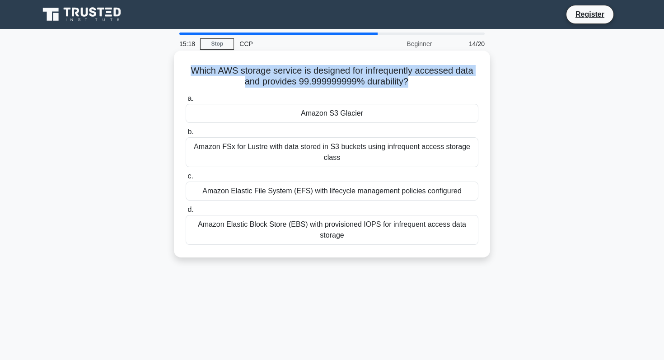
click at [355, 80] on h5 "Which AWS storage service is designed for infrequently accessed data and provid…" at bounding box center [332, 76] width 295 height 23
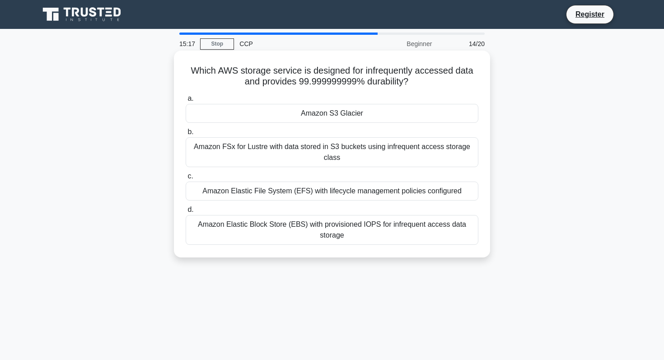
click at [355, 80] on h5 "Which AWS storage service is designed for infrequently accessed data and provid…" at bounding box center [332, 76] width 295 height 23
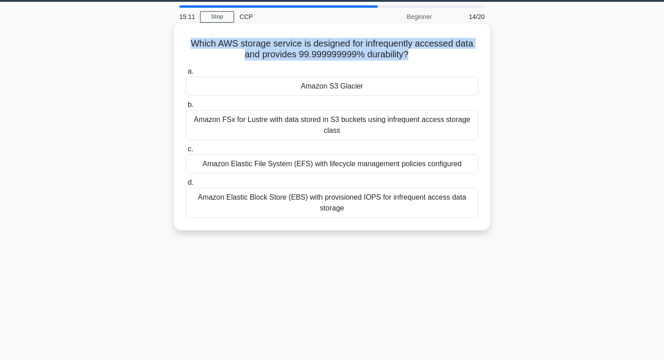
scroll to position [20, 0]
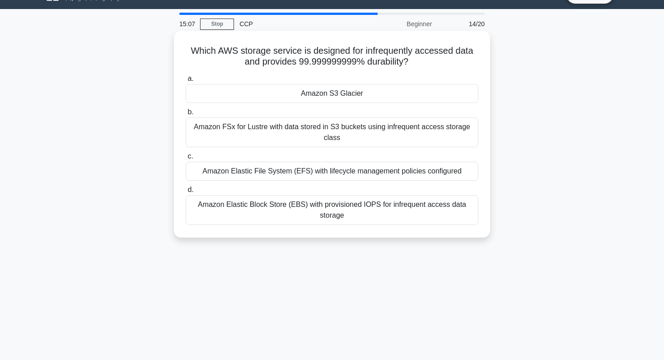
click at [331, 100] on div "Amazon S3 Glacier" at bounding box center [332, 93] width 293 height 19
click at [186, 82] on input "a. Amazon S3 Glacier" at bounding box center [186, 79] width 0 height 6
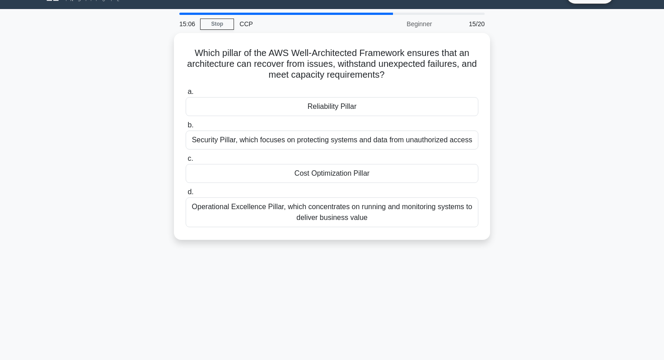
scroll to position [0, 0]
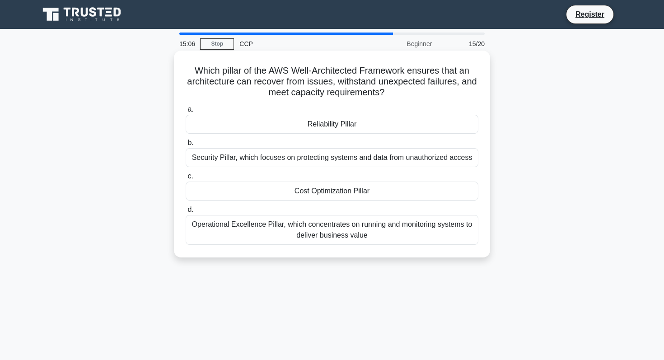
click at [323, 123] on div "Reliability Pillar" at bounding box center [332, 124] width 293 height 19
click at [186, 112] on input "a. Reliability Pillar" at bounding box center [186, 110] width 0 height 6
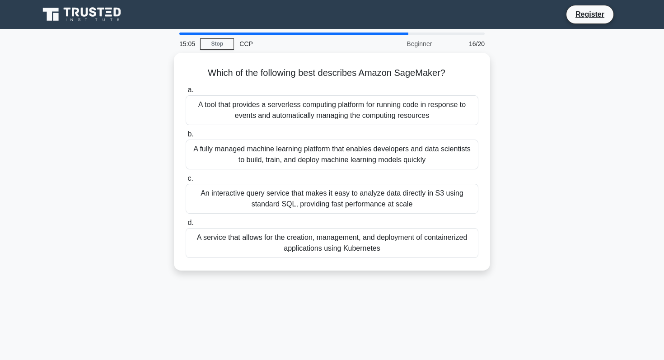
click at [323, 123] on div "A tool that provides a serverless computing platform for running code in respon…" at bounding box center [332, 110] width 293 height 30
click at [186, 93] on input "a. A tool that provides a serverless computing platform for running code in res…" at bounding box center [186, 90] width 0 height 6
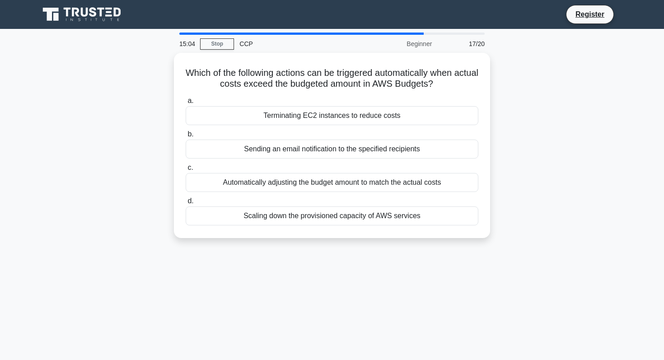
click at [323, 116] on div "Terminating EC2 instances to reduce costs" at bounding box center [332, 115] width 293 height 19
click at [186, 104] on input "a. Terminating EC2 instances to reduce costs" at bounding box center [186, 101] width 0 height 6
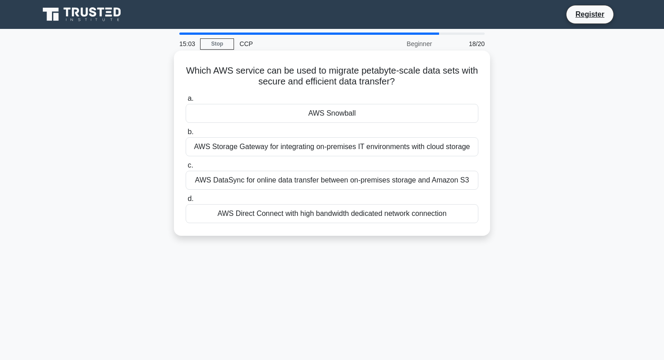
click at [314, 145] on div "AWS Storage Gateway for integrating on-premises IT environments with cloud stor…" at bounding box center [332, 146] width 293 height 19
click at [186, 135] on input "b. AWS Storage Gateway for integrating on-premises IT environments with cloud s…" at bounding box center [186, 132] width 0 height 6
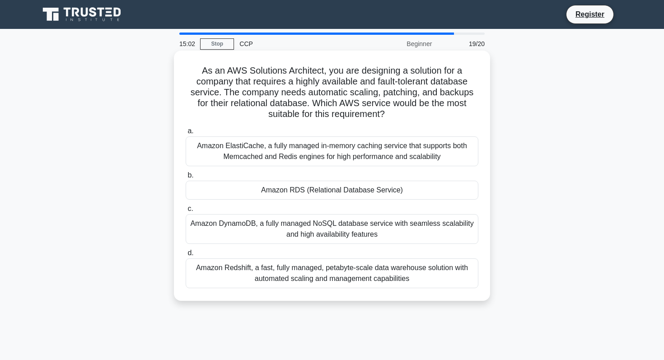
click at [322, 122] on div "As an AWS Solutions Architect, you are designing a solution for a company that …" at bounding box center [332, 175] width 309 height 243
click at [315, 156] on div "Amazon ElastiCache, a fully managed in-memory caching service that supports bot…" at bounding box center [332, 151] width 293 height 30
click at [186, 134] on input "a. Amazon ElastiCache, a fully managed in-memory caching service that supports …" at bounding box center [186, 131] width 0 height 6
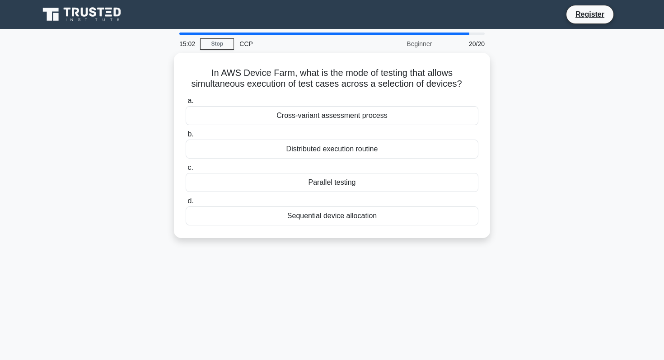
click at [305, 231] on div "In AWS Device Farm, what is the mode of testing that allows simultaneous execut…" at bounding box center [332, 145] width 309 height 178
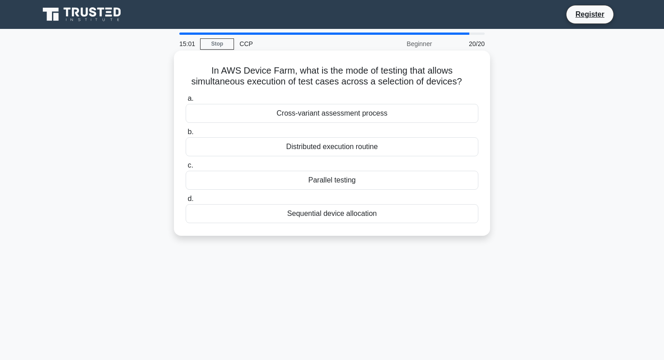
click at [308, 198] on label "d. Sequential device allocation" at bounding box center [332, 208] width 293 height 30
click at [186, 198] on input "d. Sequential device allocation" at bounding box center [186, 199] width 0 height 6
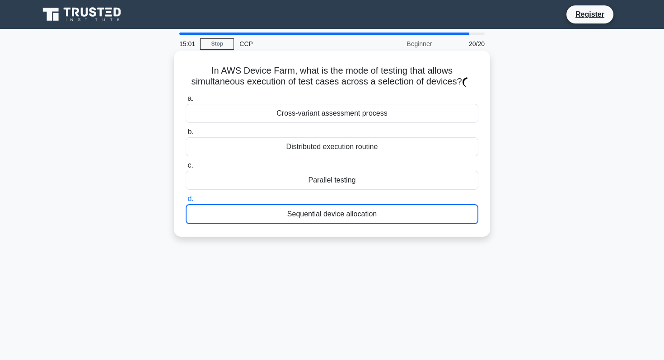
click at [308, 183] on div "Parallel testing" at bounding box center [332, 180] width 293 height 19
click at [186, 169] on input "c. Parallel testing" at bounding box center [186, 166] width 0 height 6
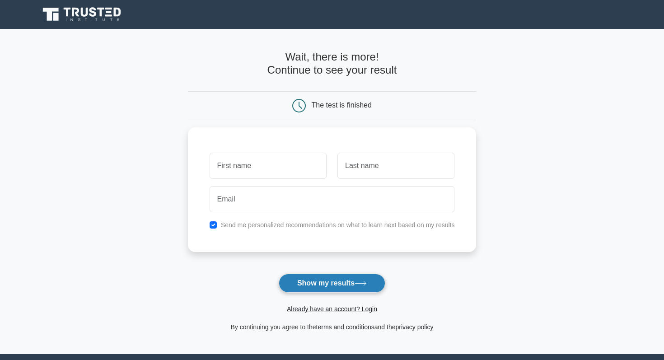
click at [343, 283] on button "Show my results" at bounding box center [332, 283] width 107 height 19
click at [186, 91] on main "Wait, there is more! Continue to see your result The test is finished and the" at bounding box center [332, 191] width 664 height 325
